Goal: Information Seeking & Learning: Learn about a topic

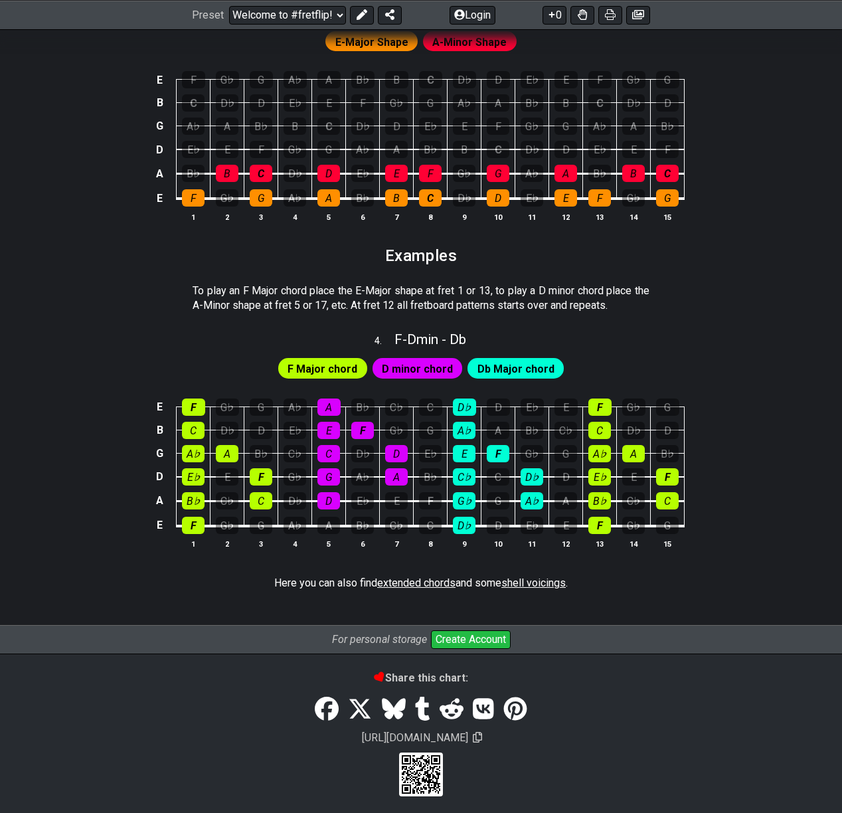
scroll to position [623, 0]
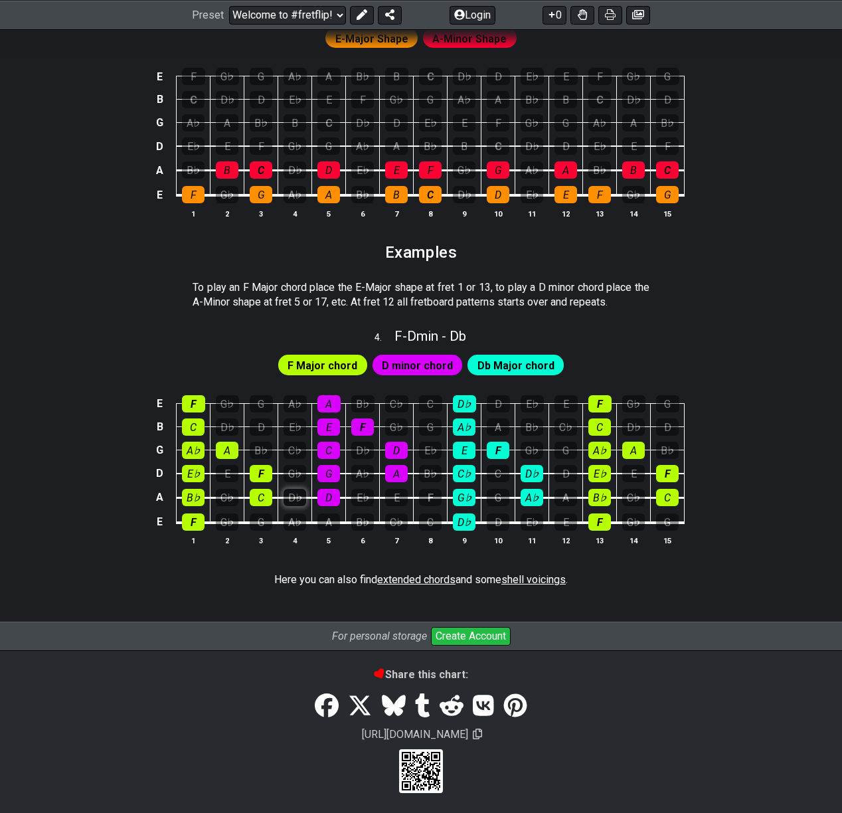
scroll to position [561, 0]
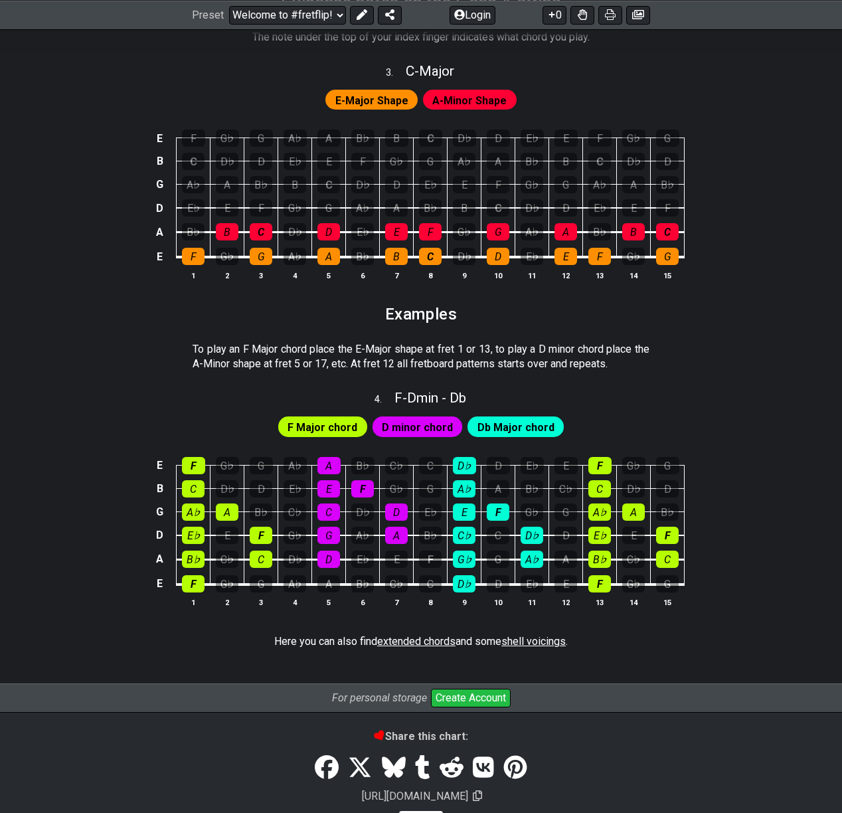
click at [296, 498] on tbody "E F G♭ G A♭ A B♭ C♭ C D♭ D E♭ E F G♭ G B C D♭ D E♭ E F G♭ G A♭ A B♭ C♭ C D♭ D G…" at bounding box center [418, 520] width 533 height 156
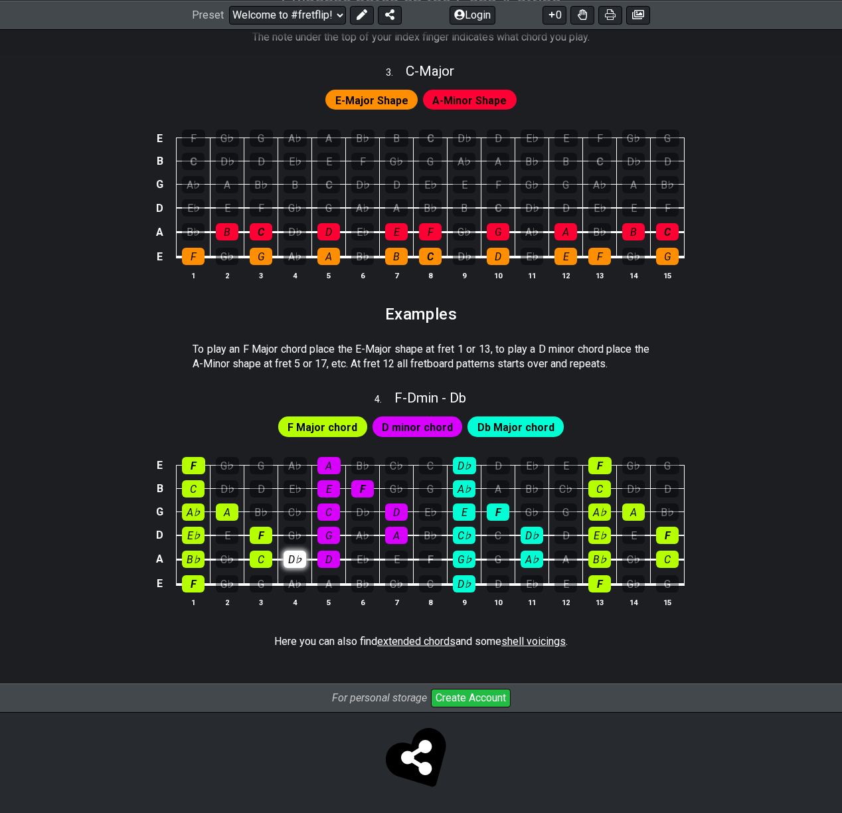
click at [302, 559] on div "D♭" at bounding box center [295, 558] width 23 height 17
click at [222, 554] on div "C♭" at bounding box center [227, 558] width 23 height 17
click at [226, 534] on div "E" at bounding box center [227, 535] width 23 height 17
click at [226, 515] on div "A" at bounding box center [227, 511] width 23 height 17
click at [228, 493] on div "D♭" at bounding box center [227, 488] width 23 height 17
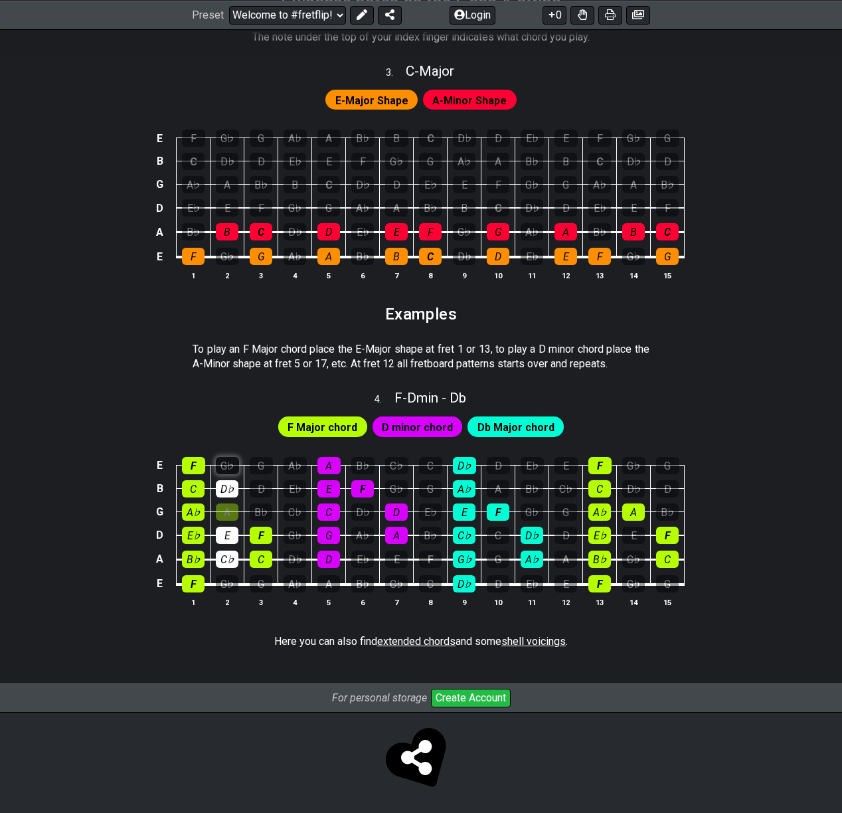
click at [229, 467] on div "G♭" at bounding box center [227, 465] width 23 height 17
click at [232, 507] on div "A" at bounding box center [227, 511] width 23 height 17
click at [260, 485] on div "D" at bounding box center [261, 488] width 23 height 17
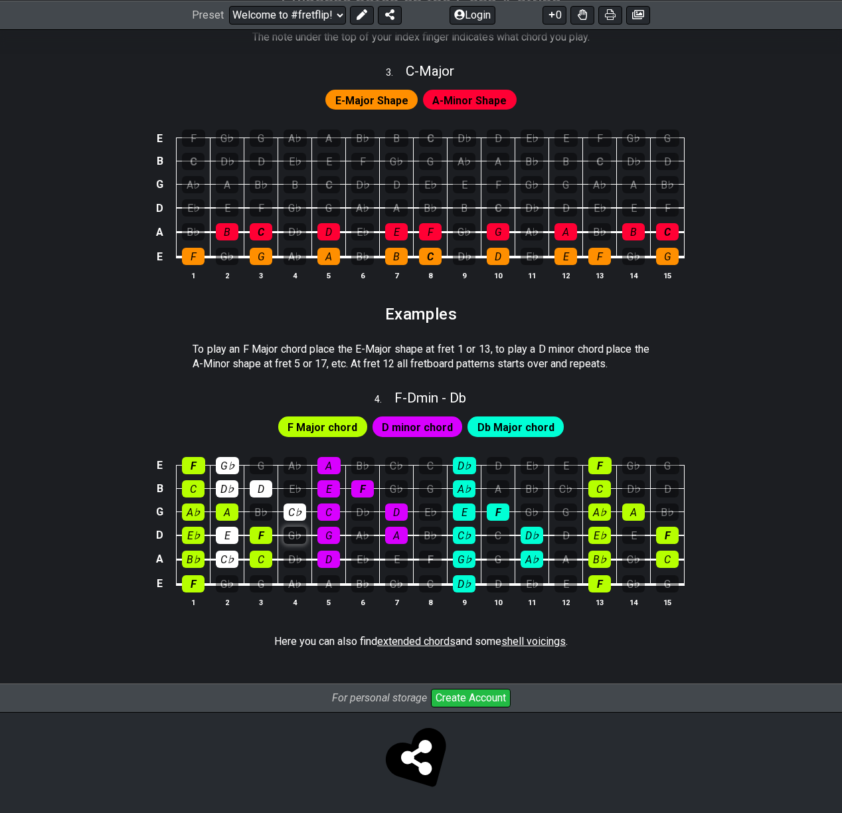
drag, startPoint x: 295, startPoint y: 510, endPoint x: 293, endPoint y: 524, distance: 14.1
click at [295, 511] on div "C♭" at bounding box center [295, 511] width 23 height 17
click at [293, 532] on div "G♭" at bounding box center [295, 535] width 23 height 17
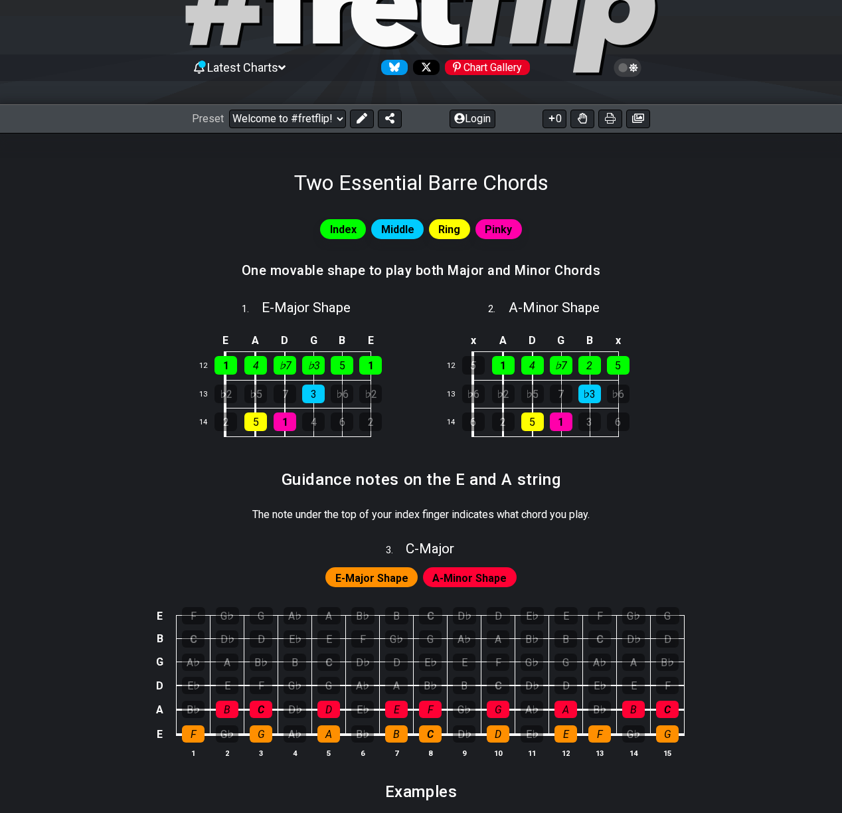
scroll to position [0, 0]
